Goal: Information Seeking & Learning: Learn about a topic

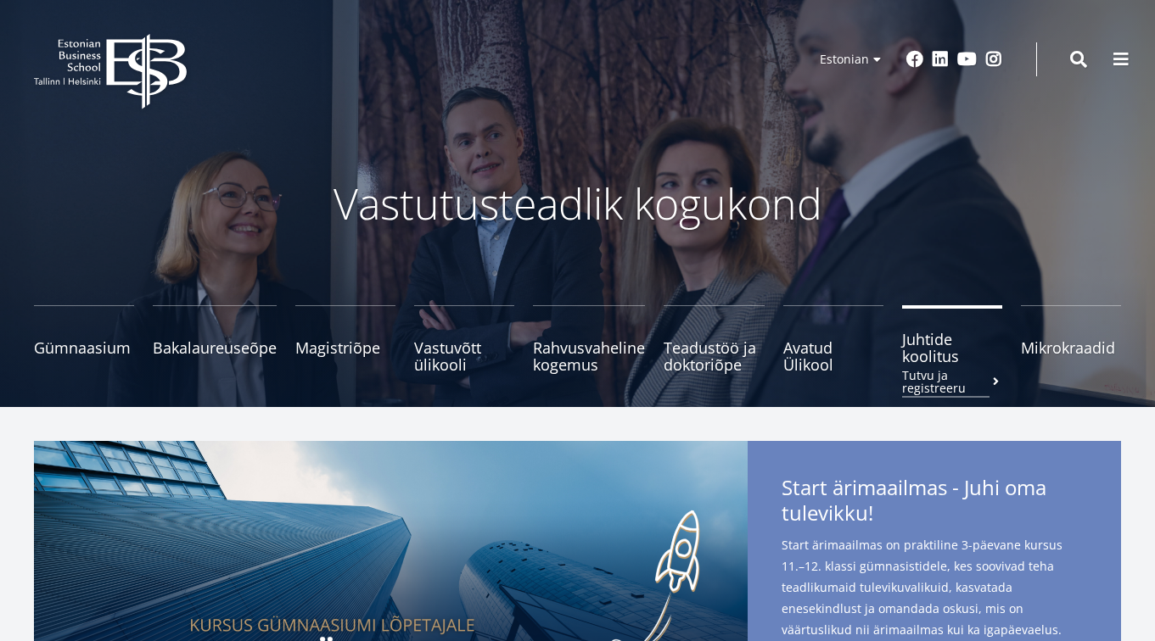
click at [937, 360] on span "Juhtide koolitus Tutvu ja registreeru" at bounding box center [952, 348] width 100 height 34
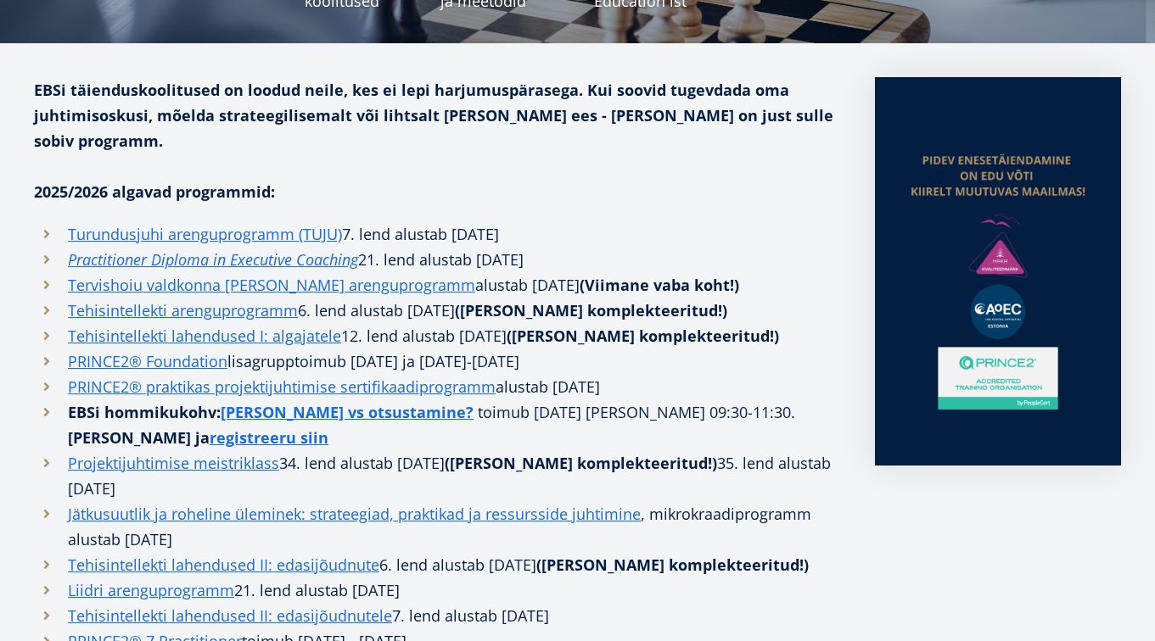
scroll to position [366, 0]
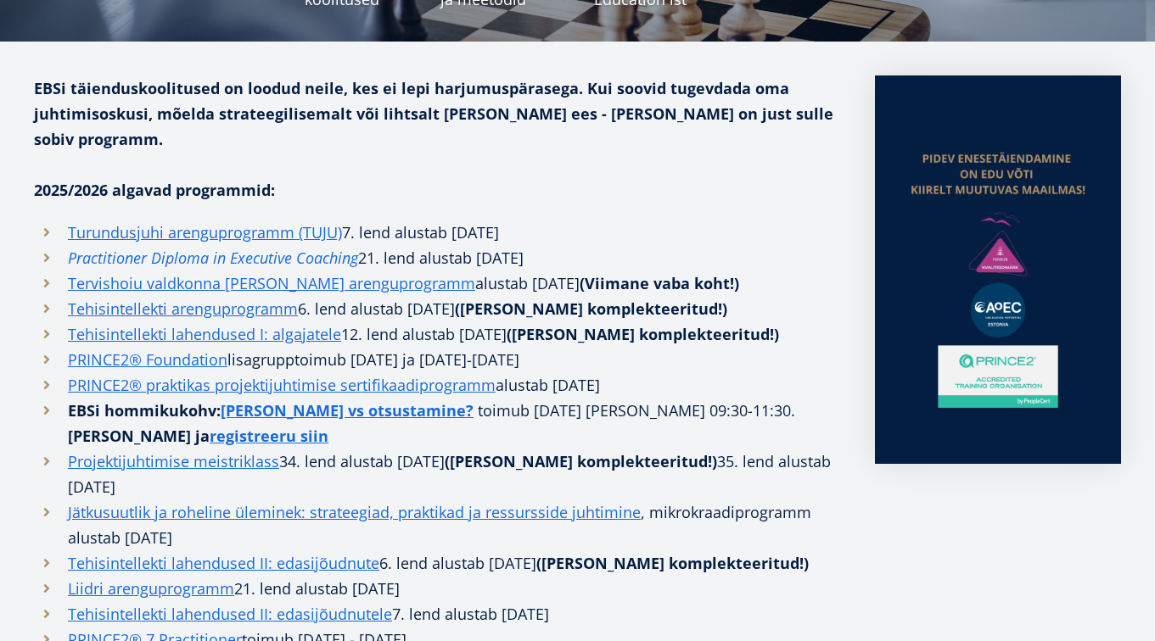
click at [207, 248] on em "Practitioner Diploma in Executive Coaching" at bounding box center [213, 258] width 290 height 20
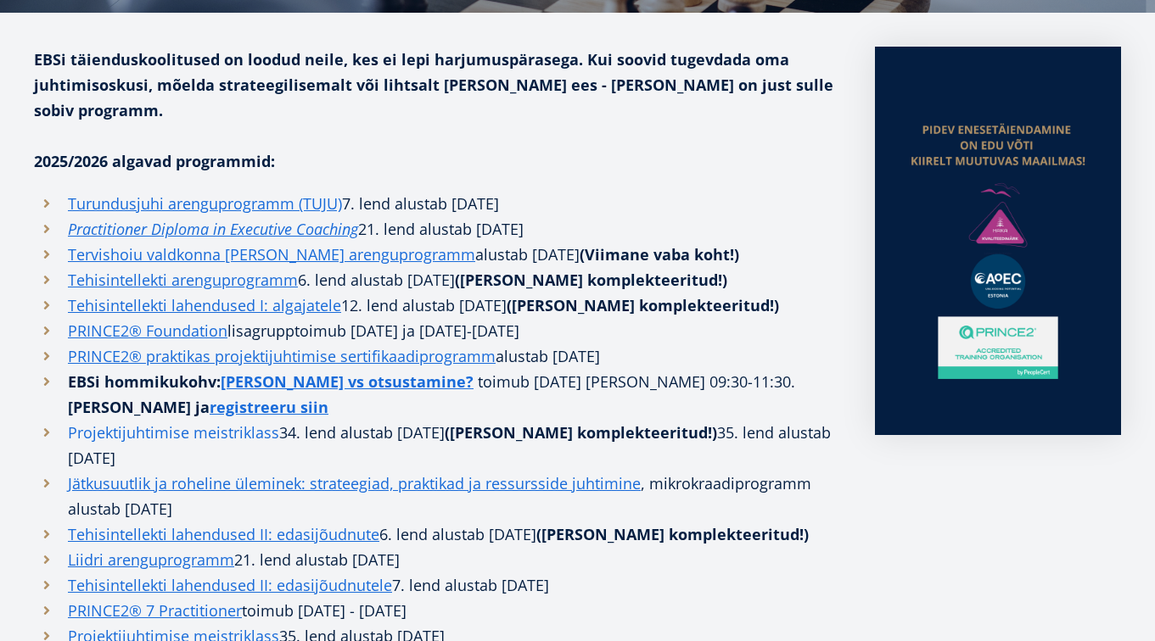
click at [225, 420] on link "Projektijuhtimise meistriklass" at bounding box center [173, 432] width 211 height 25
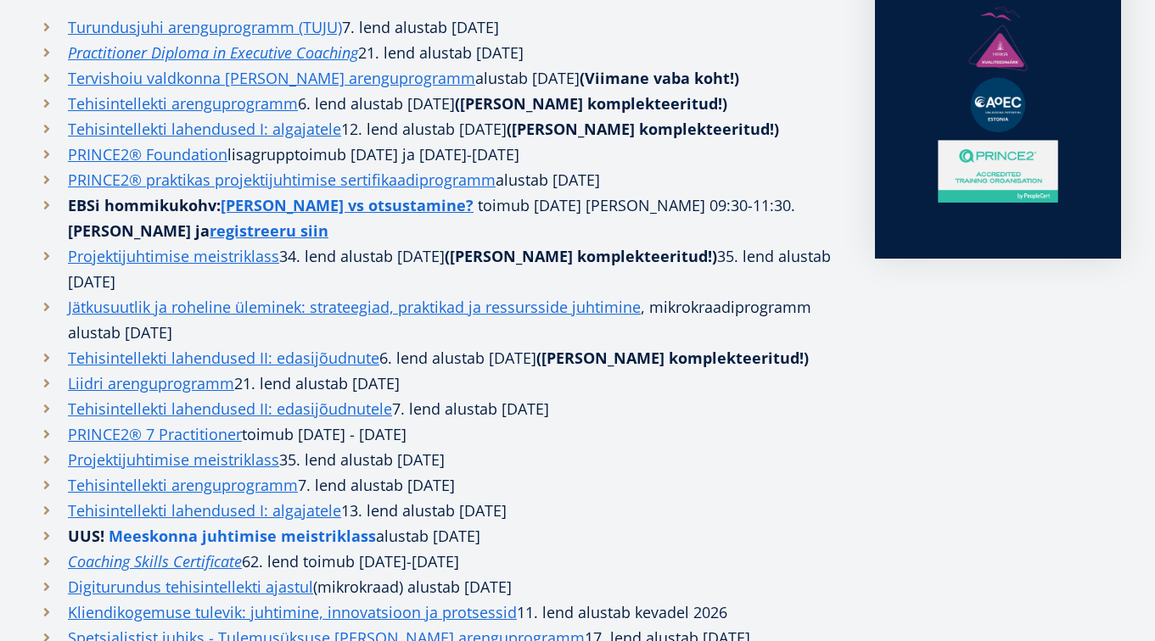
scroll to position [573, 0]
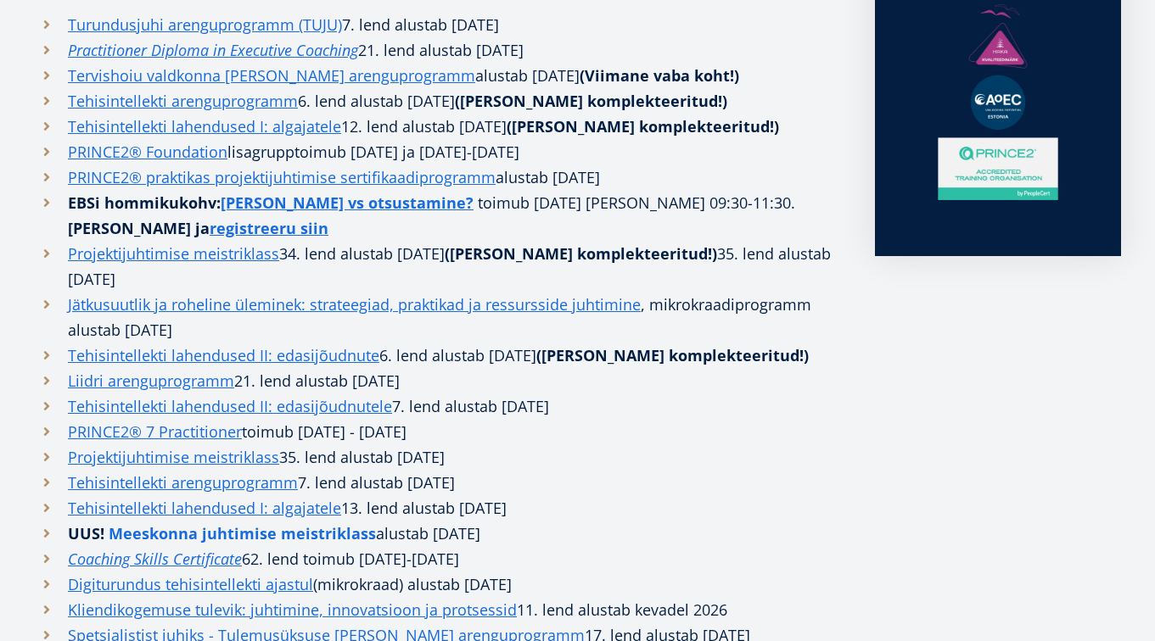
click at [209, 523] on strong "Meeskonna juhtimise meistriklass" at bounding box center [242, 533] width 267 height 20
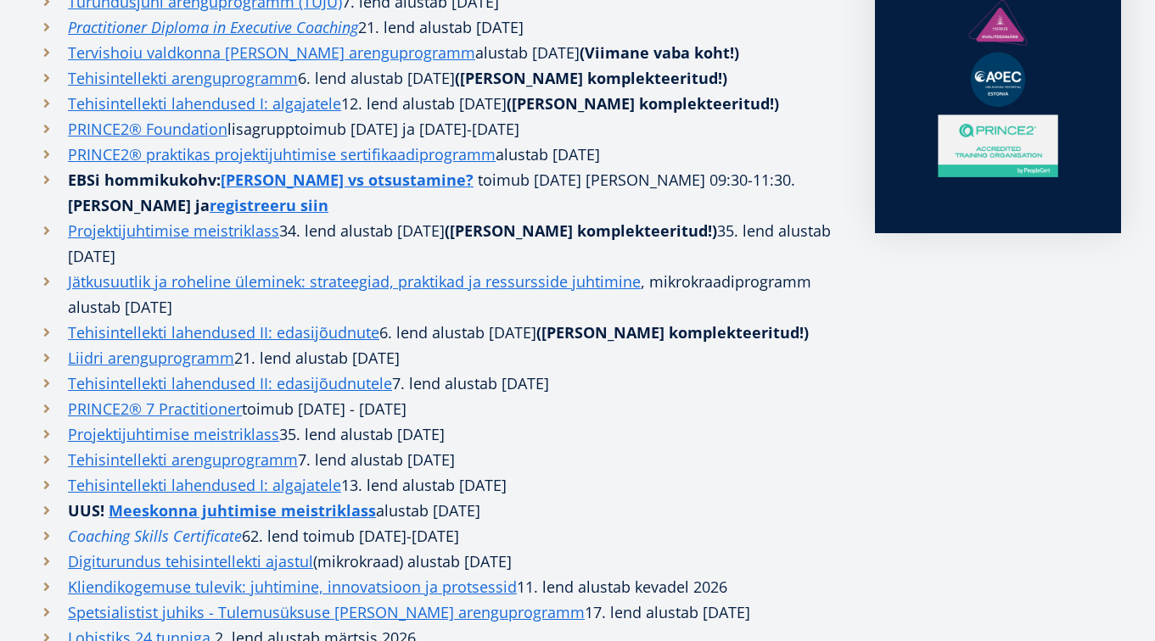
scroll to position [652, 0]
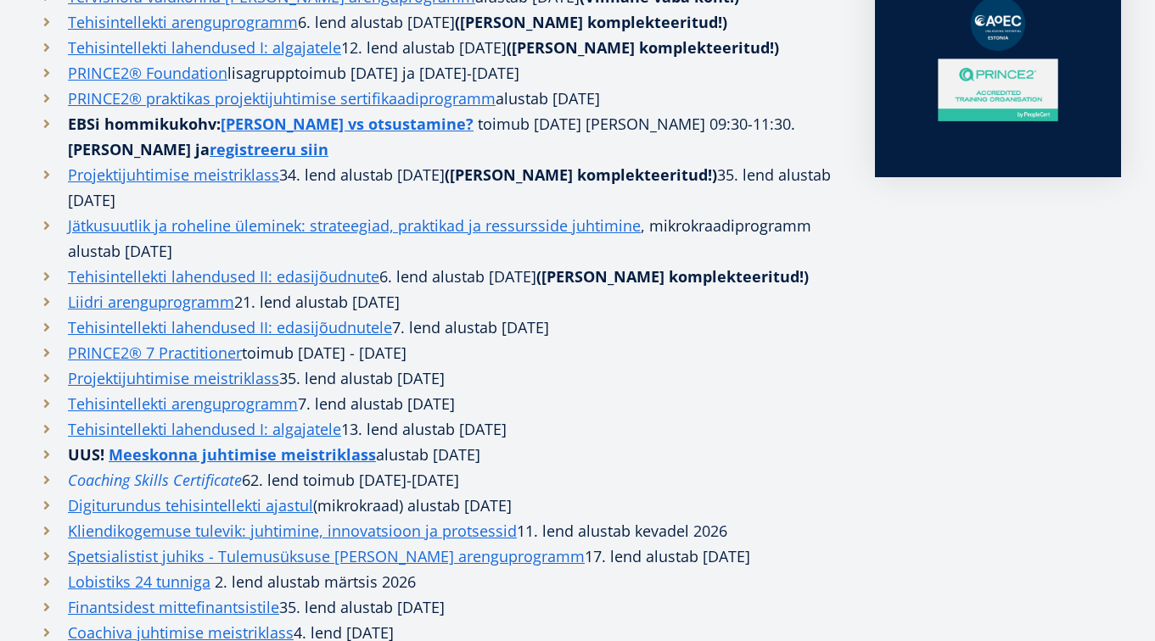
click at [199, 470] on em "Coaching Skills Certificate" at bounding box center [155, 480] width 174 height 20
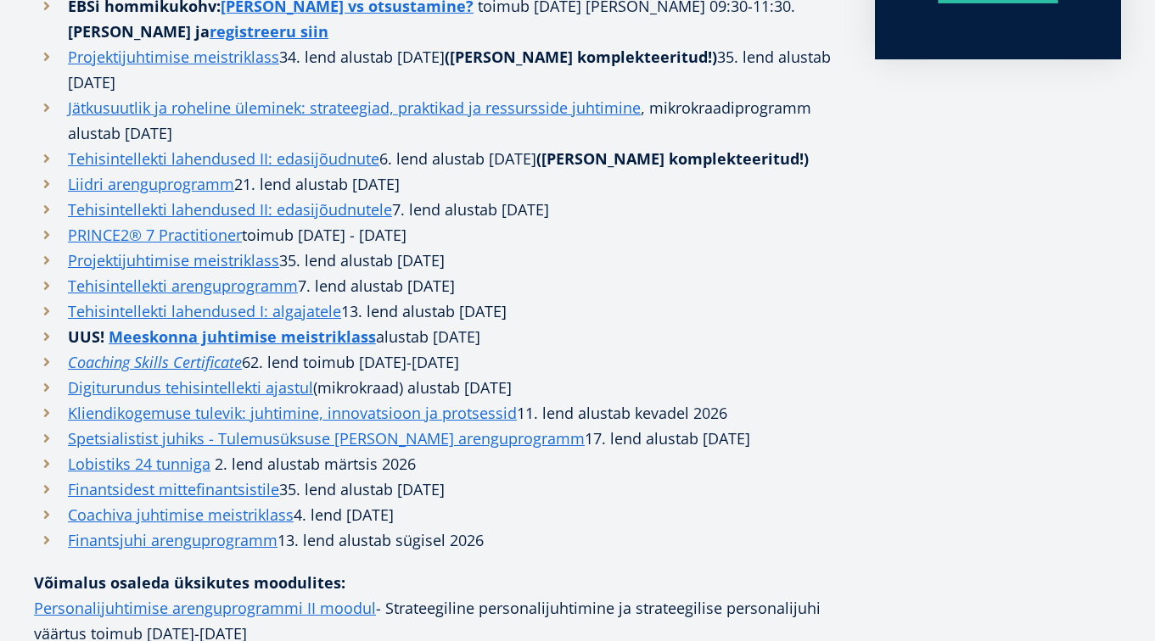
scroll to position [774, 0]
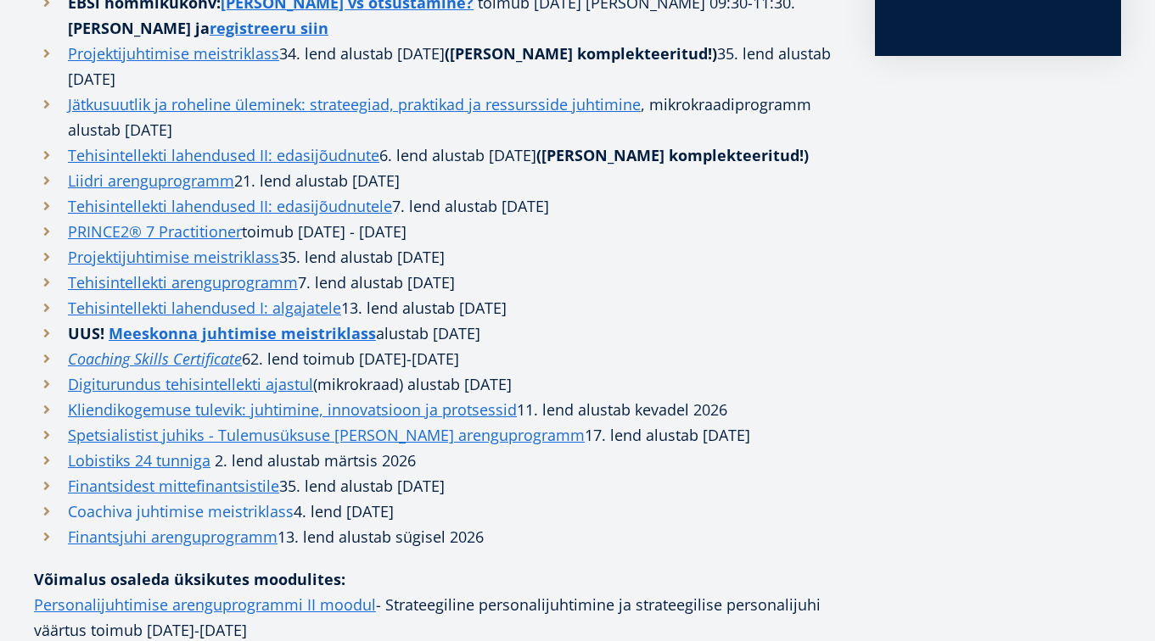
click at [202, 499] on link "Coachiva juhtimise meistriklass" at bounding box center [181, 511] width 226 height 25
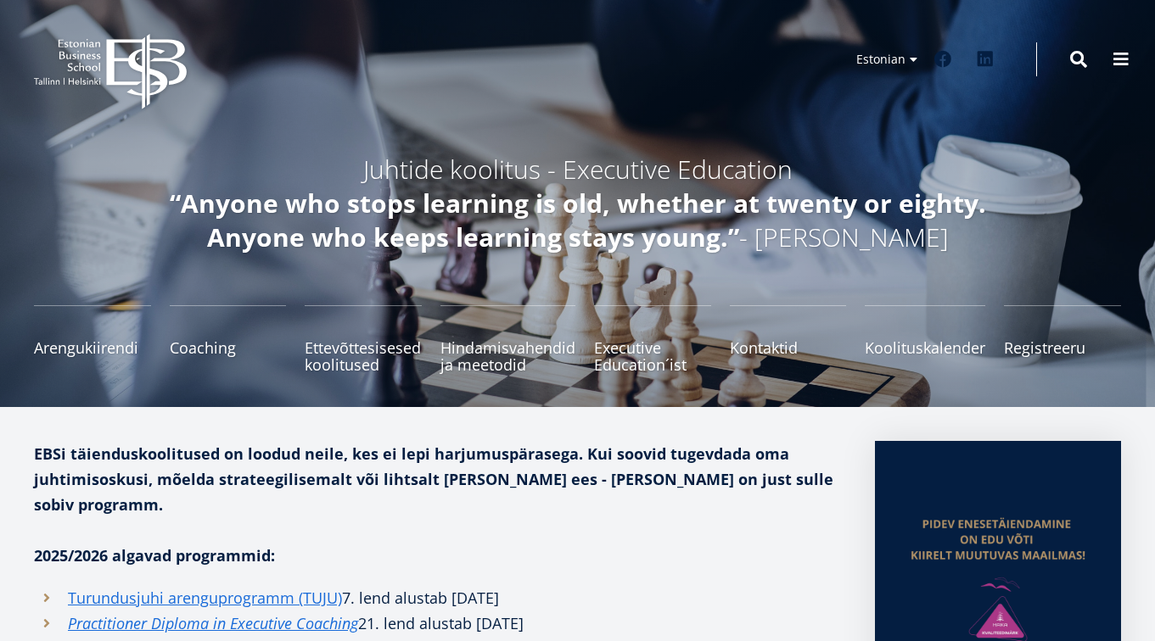
scroll to position [0, 0]
